Goal: Obtain resource: Download file/media

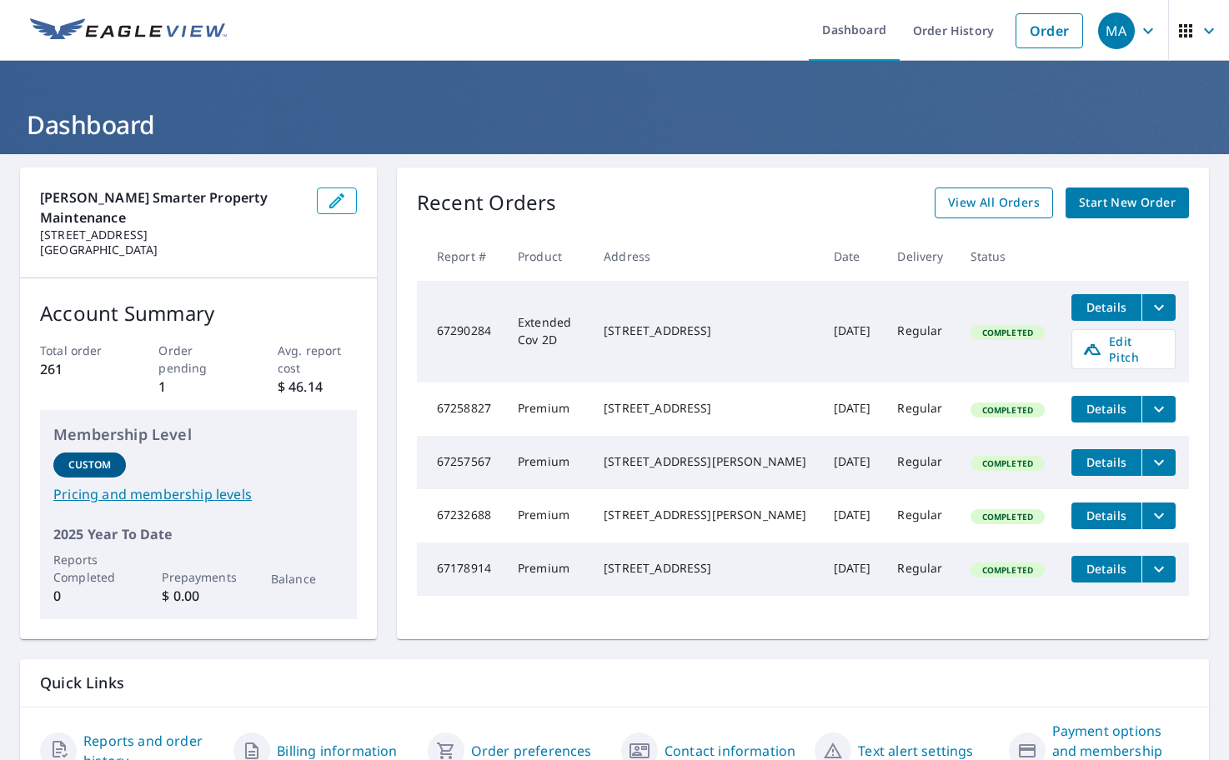
click at [991, 201] on span "View All Orders" at bounding box center [994, 203] width 92 height 21
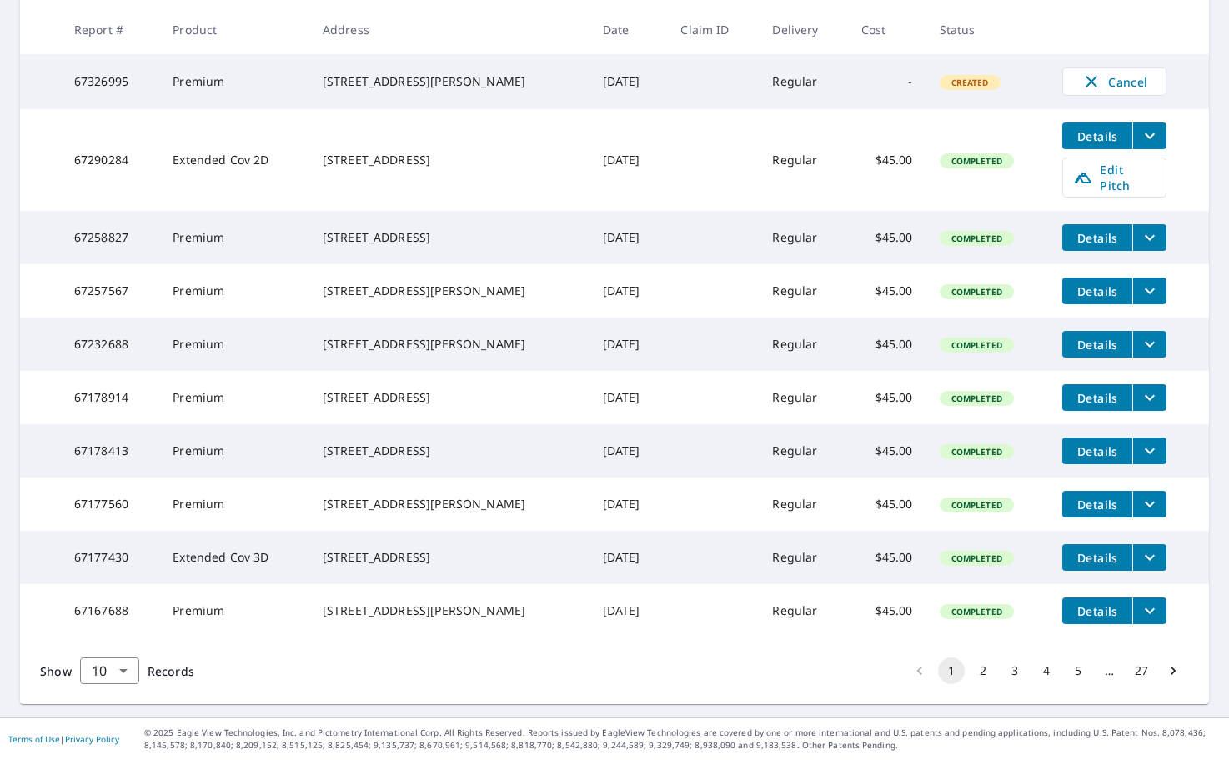
scroll to position [362, 0]
click at [969, 669] on button "2" at bounding box center [982, 671] width 27 height 27
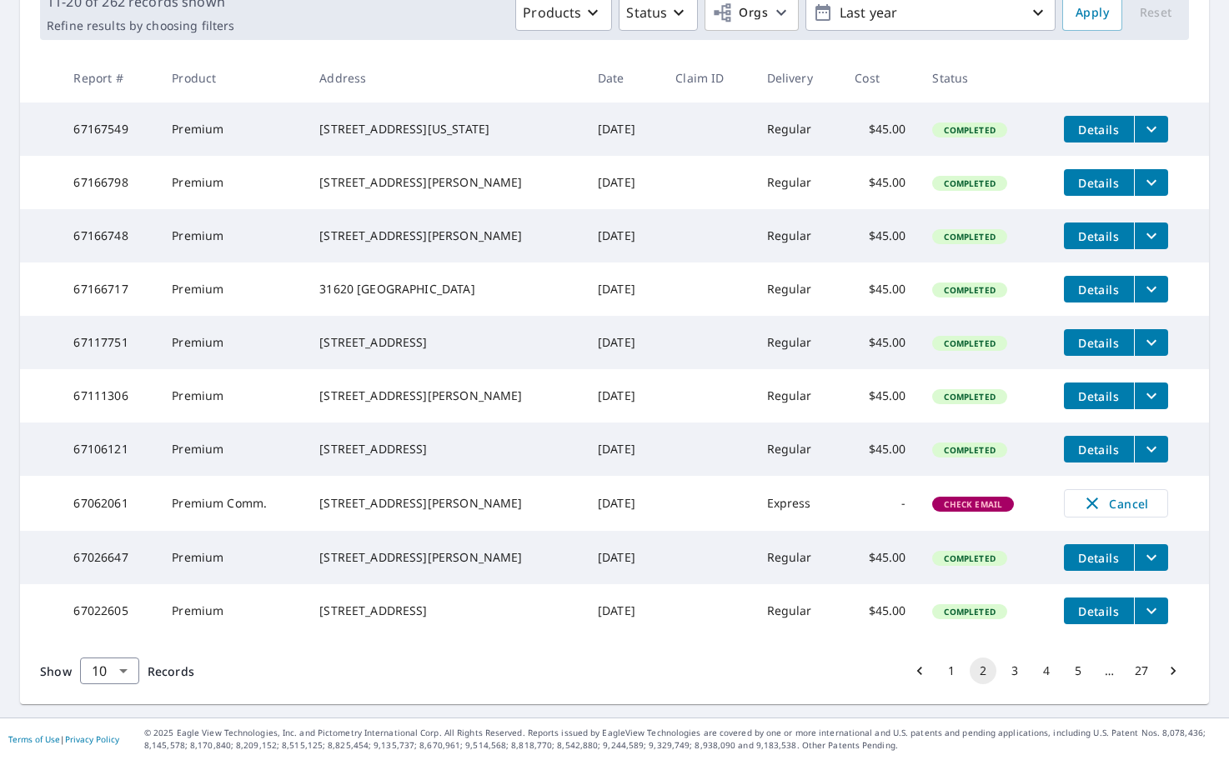
scroll to position [321, 0]
click at [1001, 682] on button "3" at bounding box center [1014, 671] width 27 height 27
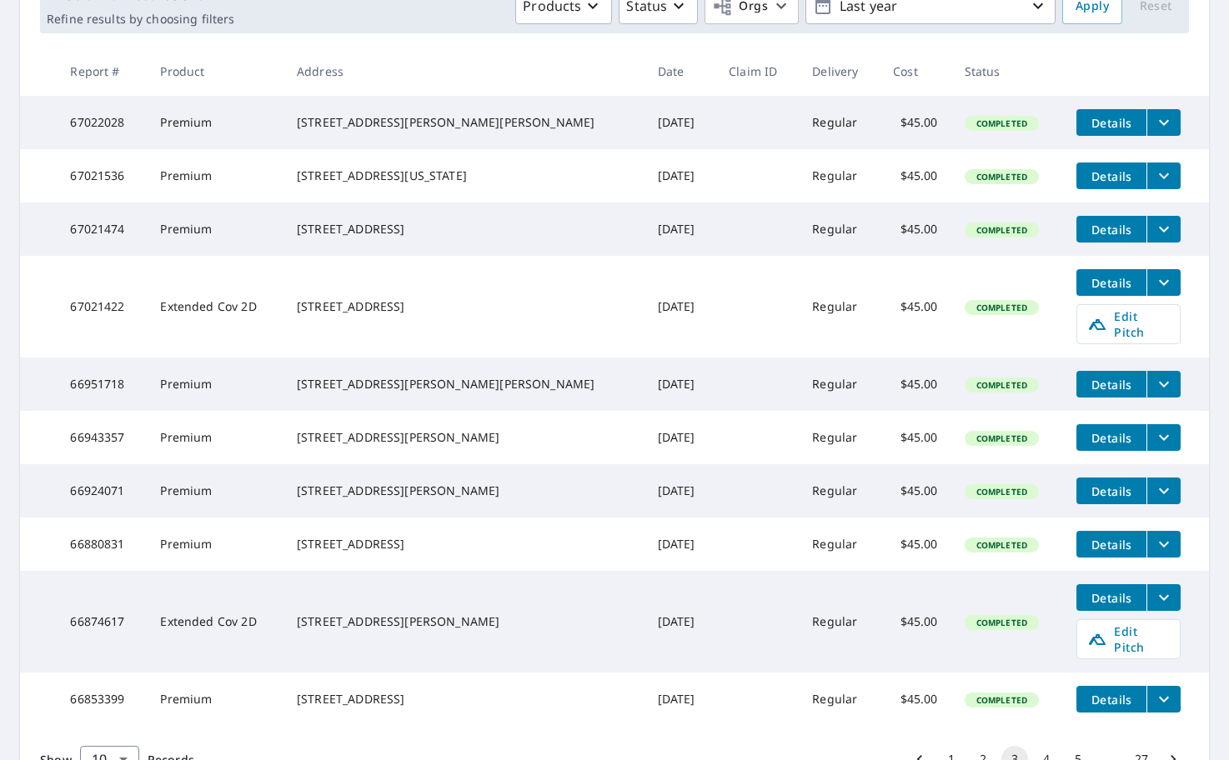
scroll to position [274, 0]
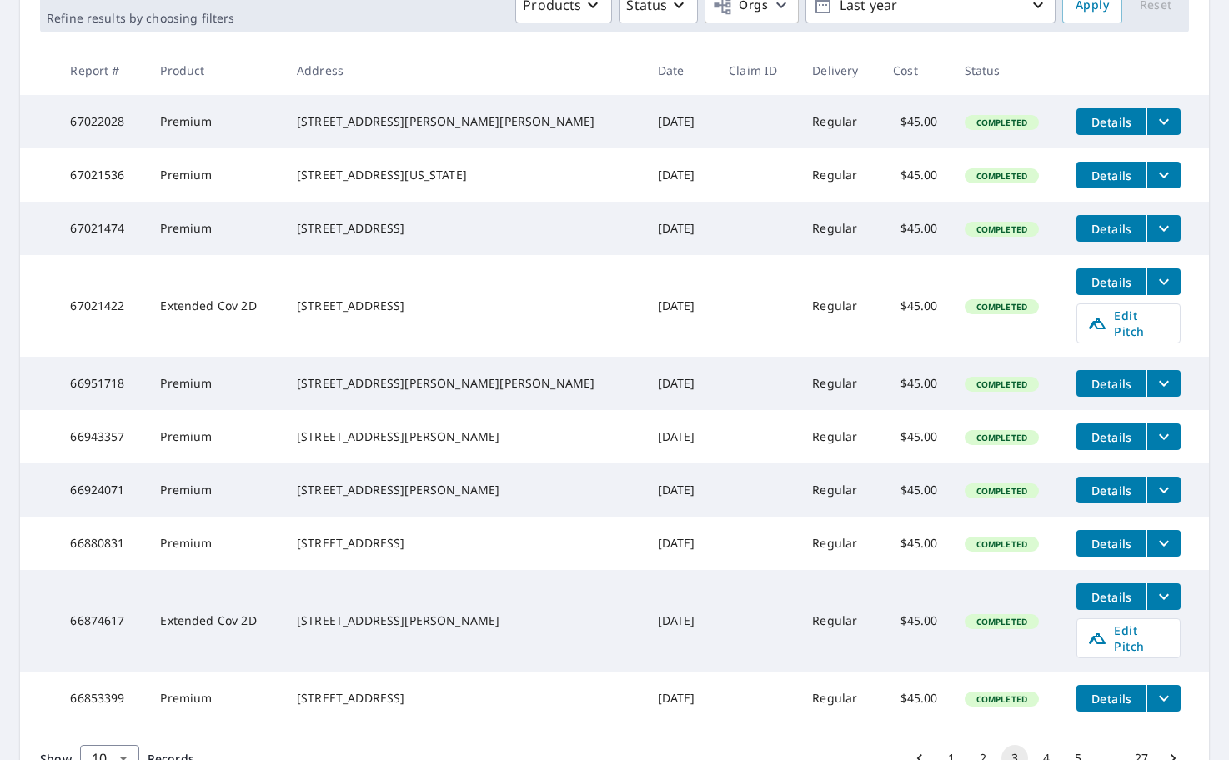
click at [1154, 553] on icon "filesDropdownBtn-66880831" at bounding box center [1164, 543] width 20 height 20
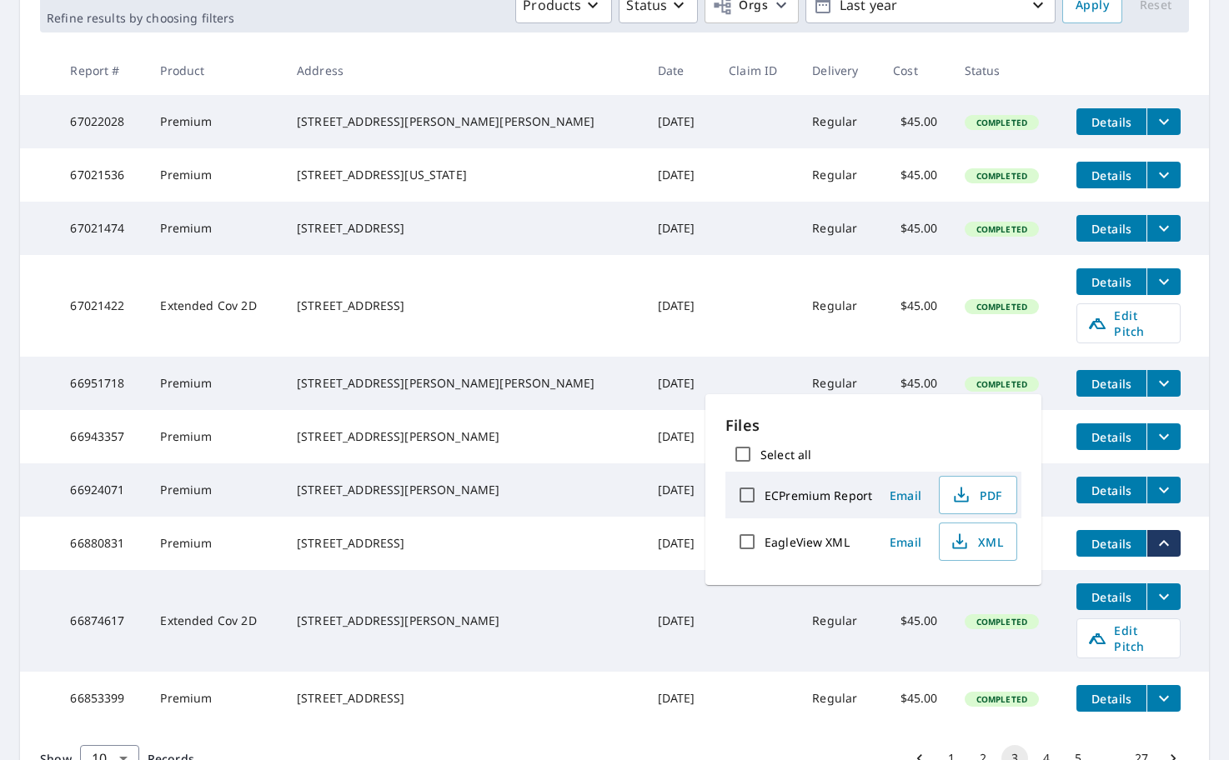
click at [905, 496] on span "Email" at bounding box center [905, 496] width 40 height 16
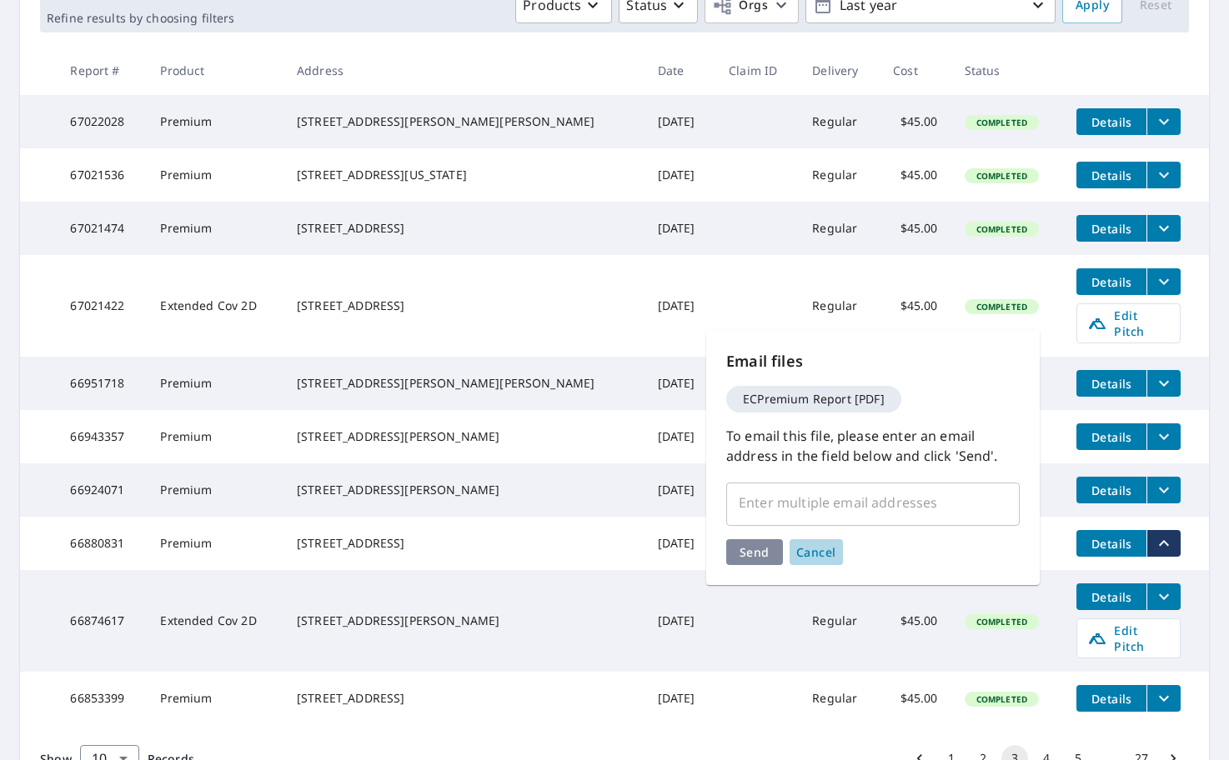
click at [826, 546] on span "Cancel" at bounding box center [816, 552] width 40 height 16
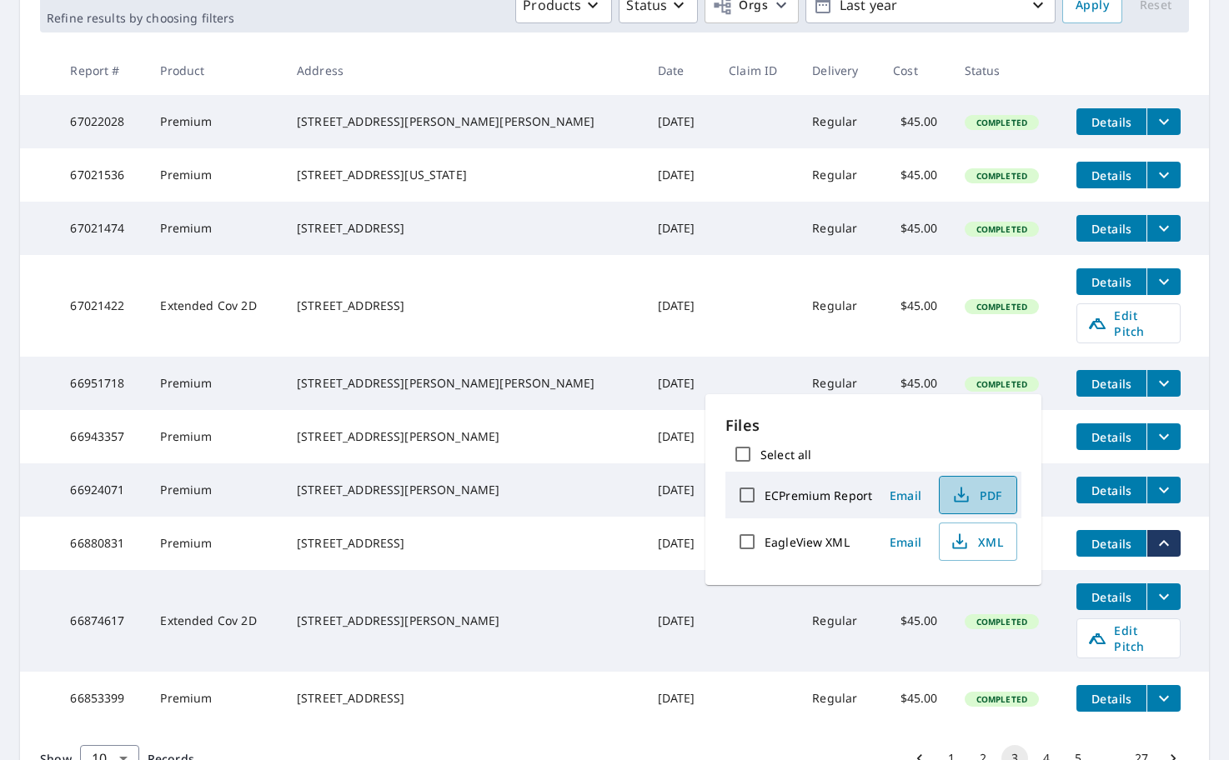
click at [981, 504] on span "PDF" at bounding box center [975, 495] width 53 height 20
click at [644, 289] on td "[DATE]" at bounding box center [679, 306] width 71 height 102
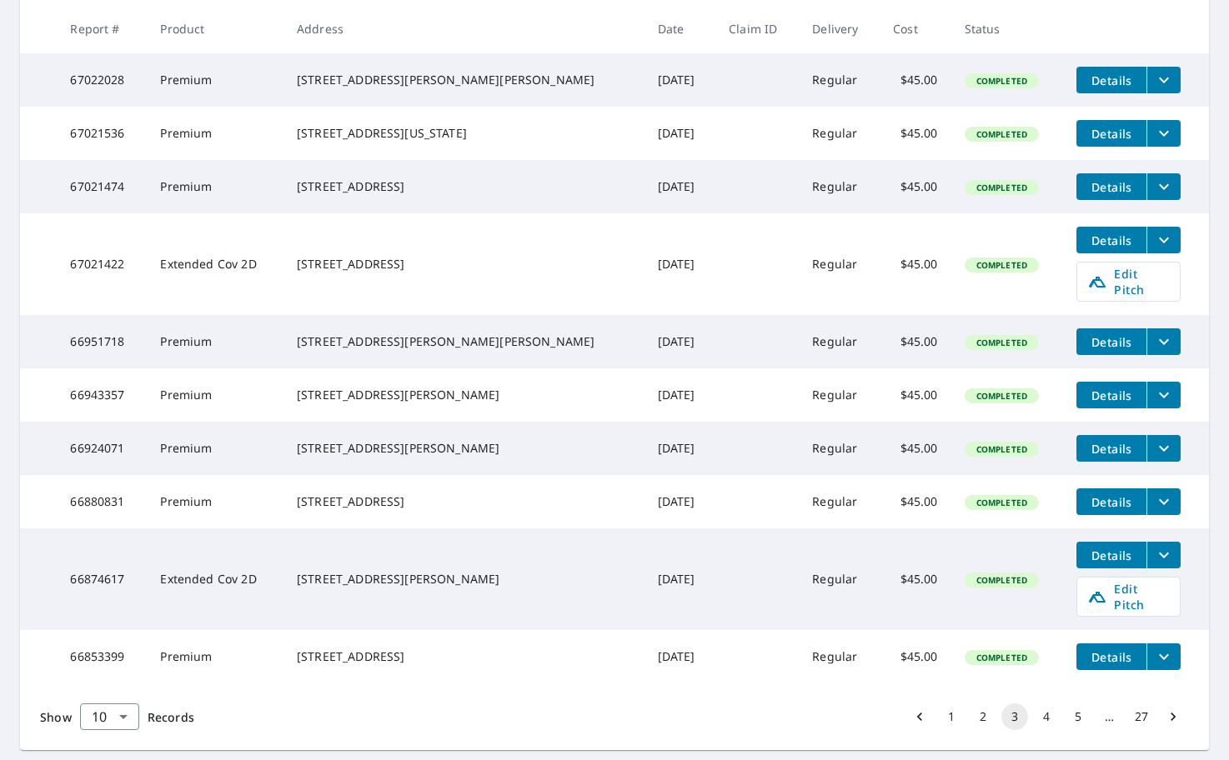
scroll to position [392, 0]
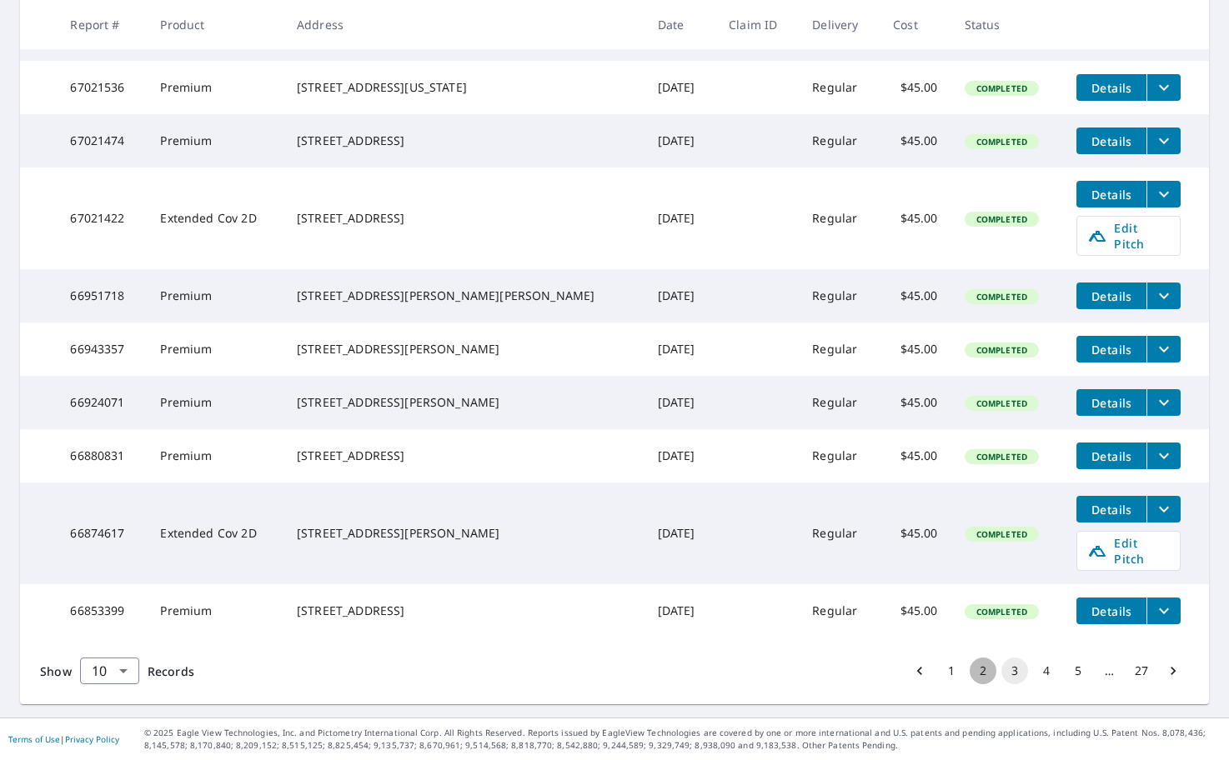
click at [970, 670] on button "2" at bounding box center [982, 671] width 27 height 27
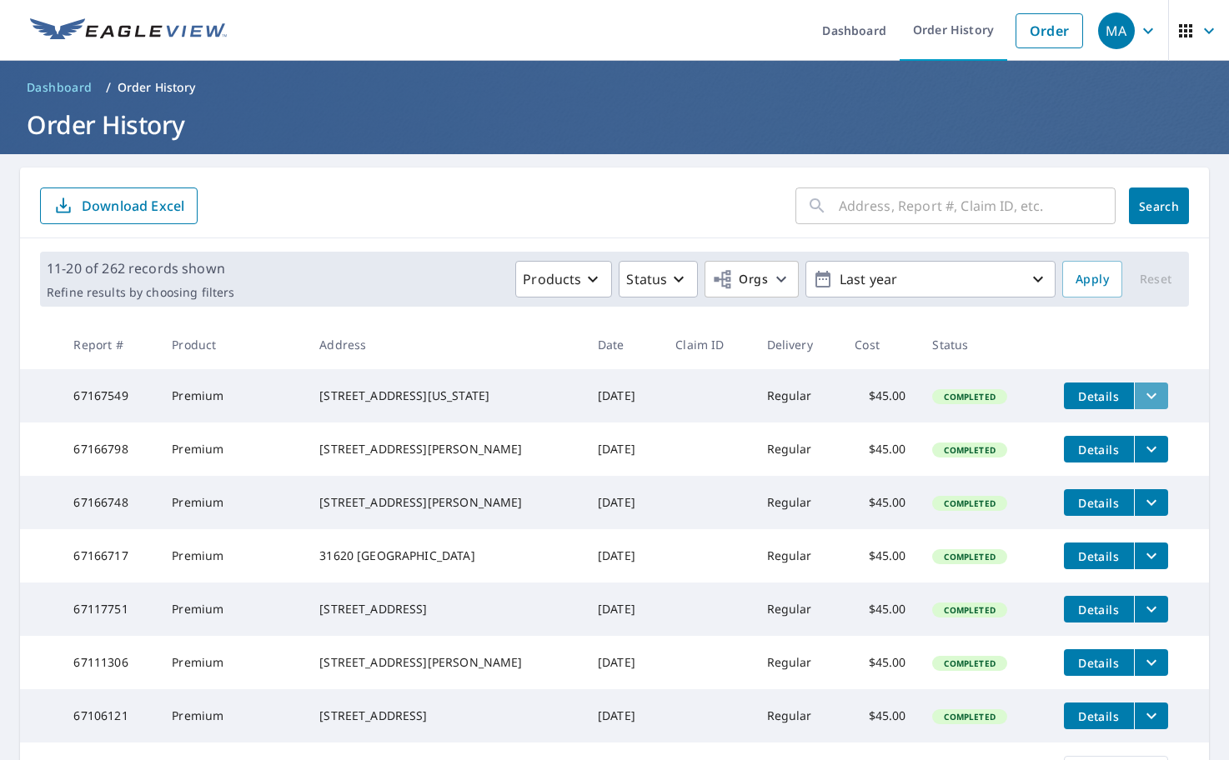
click at [1141, 394] on icon "filesDropdownBtn-67167549" at bounding box center [1151, 396] width 20 height 20
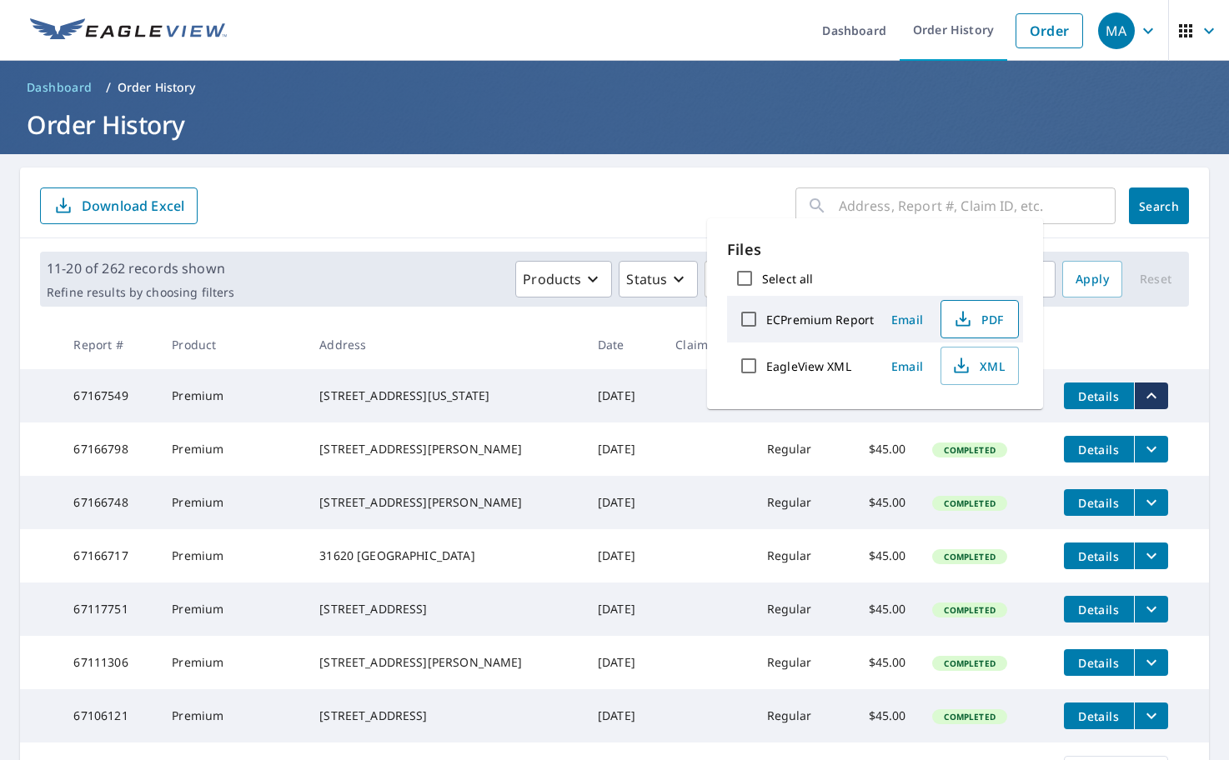
click at [974, 321] on span "PDF" at bounding box center [977, 319] width 53 height 20
